Goal: Information Seeking & Learning: Learn about a topic

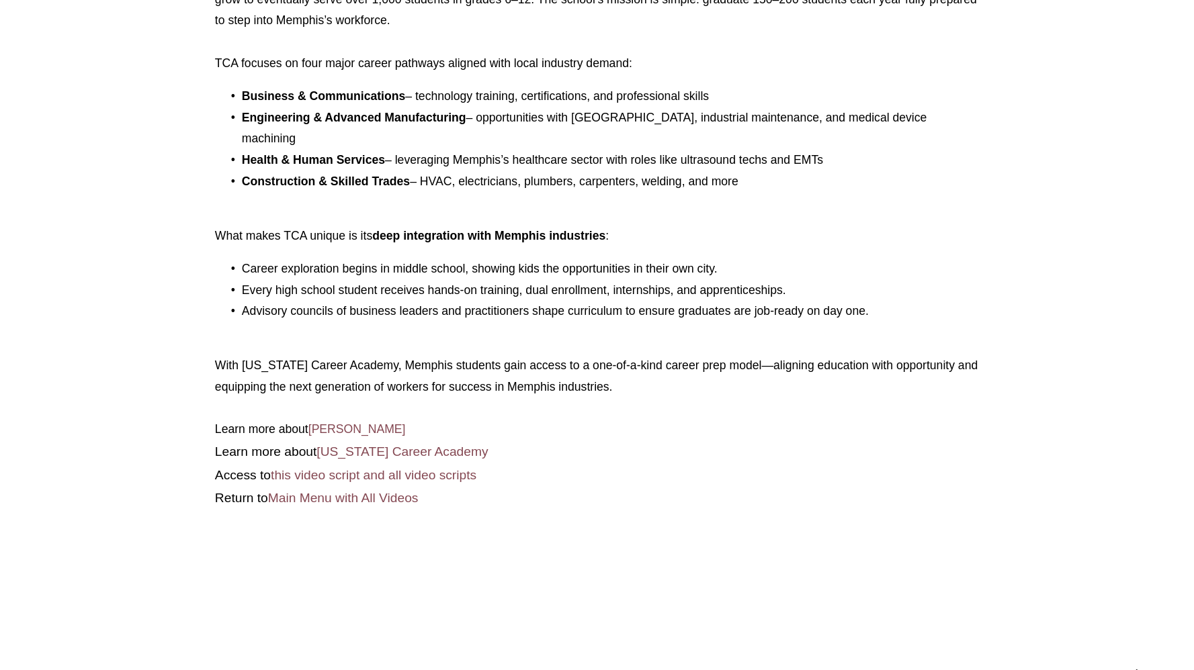
scroll to position [983, 0]
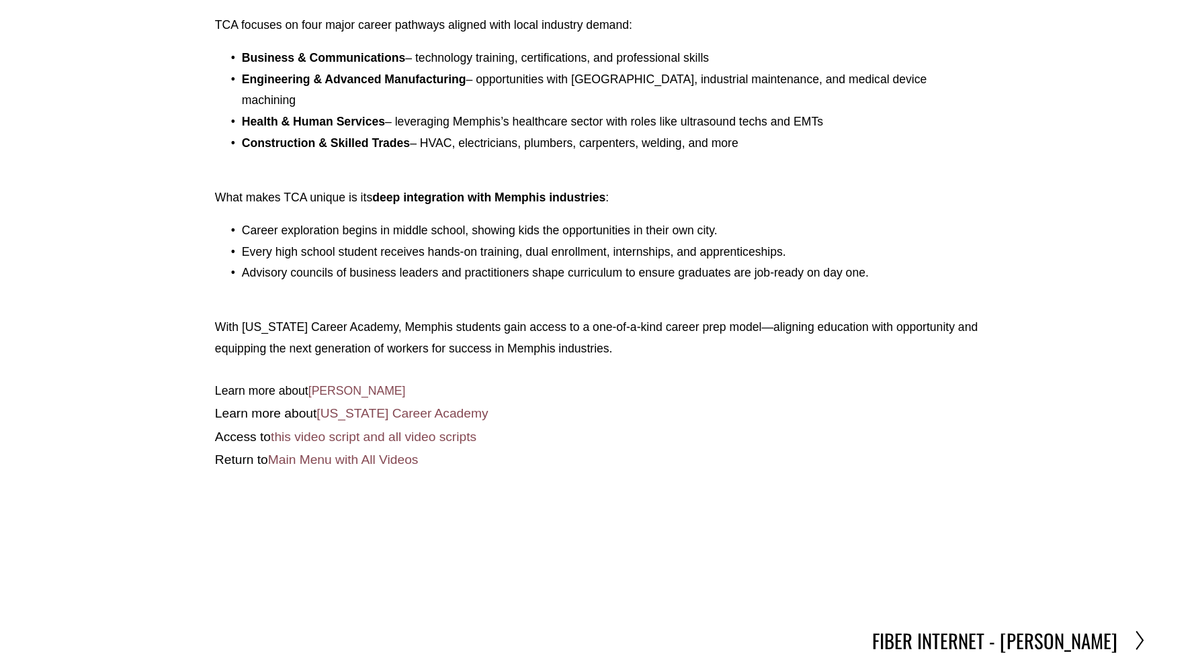
click at [308, 453] on link "Main Menu with All Videos" at bounding box center [343, 460] width 150 height 14
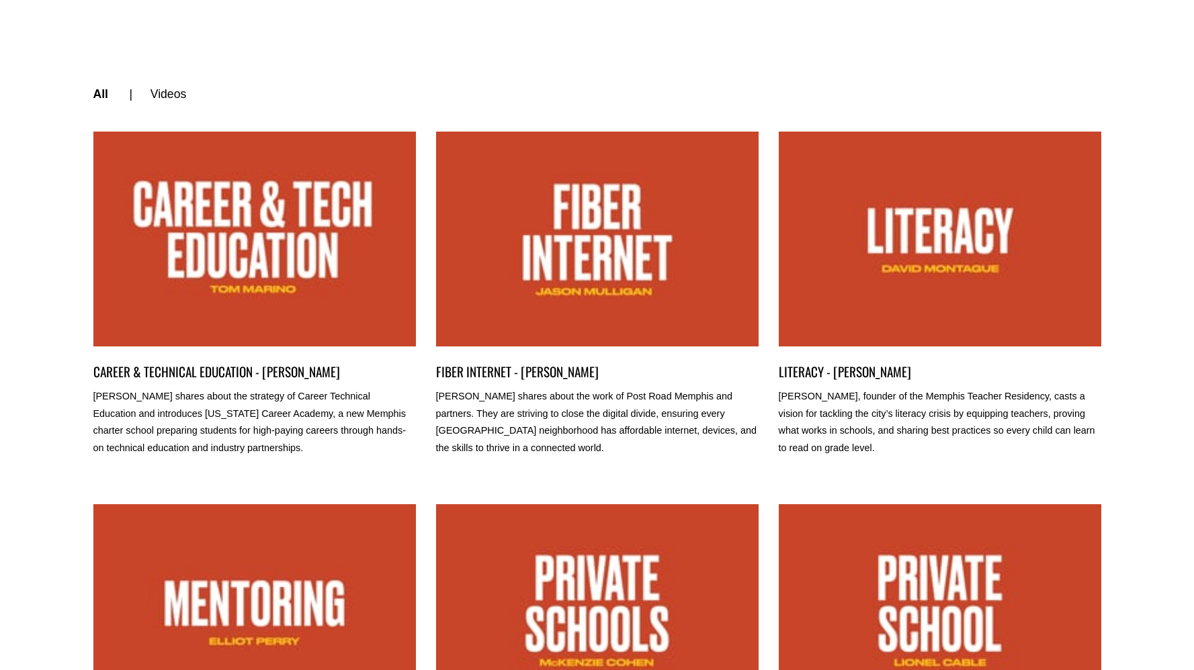
click at [595, 229] on link "FIBER INTERNET - JASON MULLIGAN" at bounding box center [597, 239] width 322 height 215
